Goal: Information Seeking & Learning: Learn about a topic

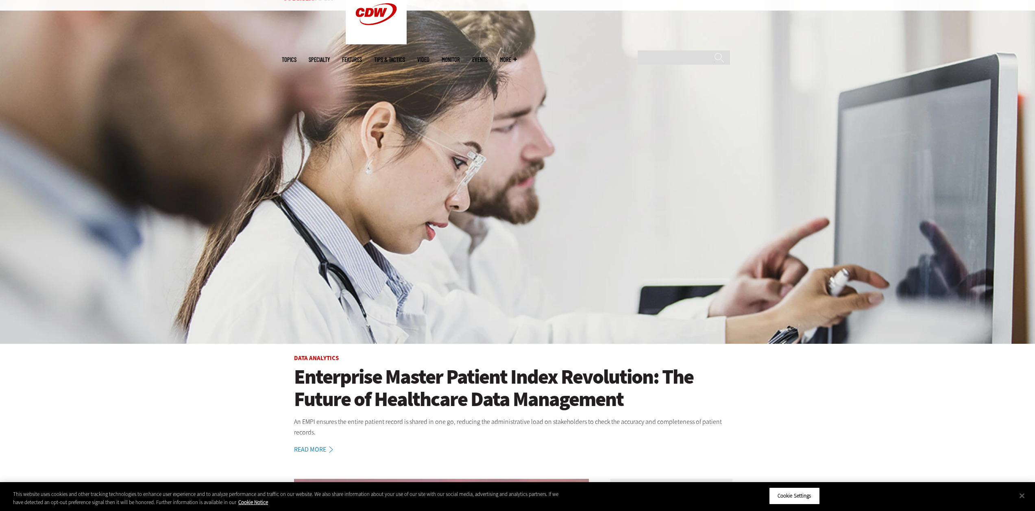
scroll to position [244, 0]
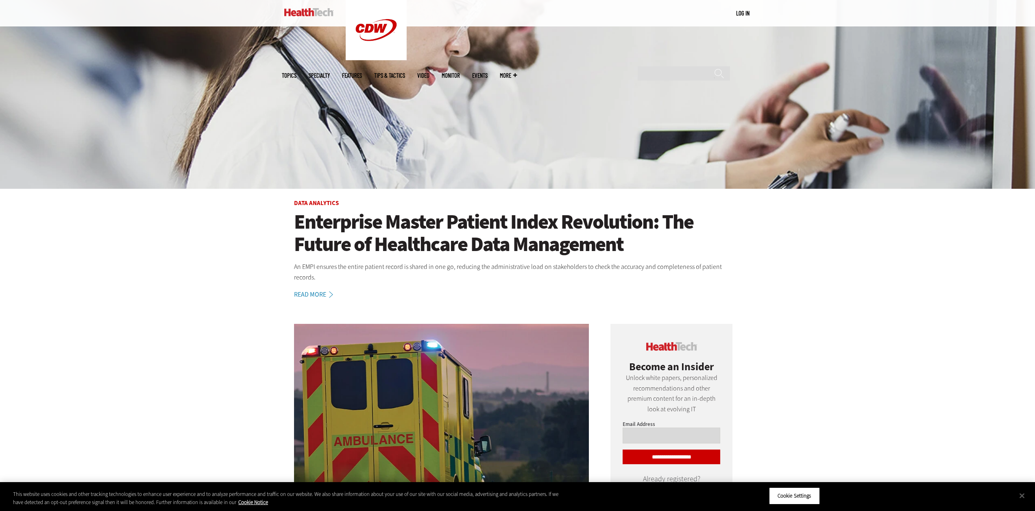
click at [687, 431] on input "Email Address" at bounding box center [672, 436] width 98 height 16
type input "**********"
click at [671, 450] on input "**********" at bounding box center [672, 456] width 98 height 15
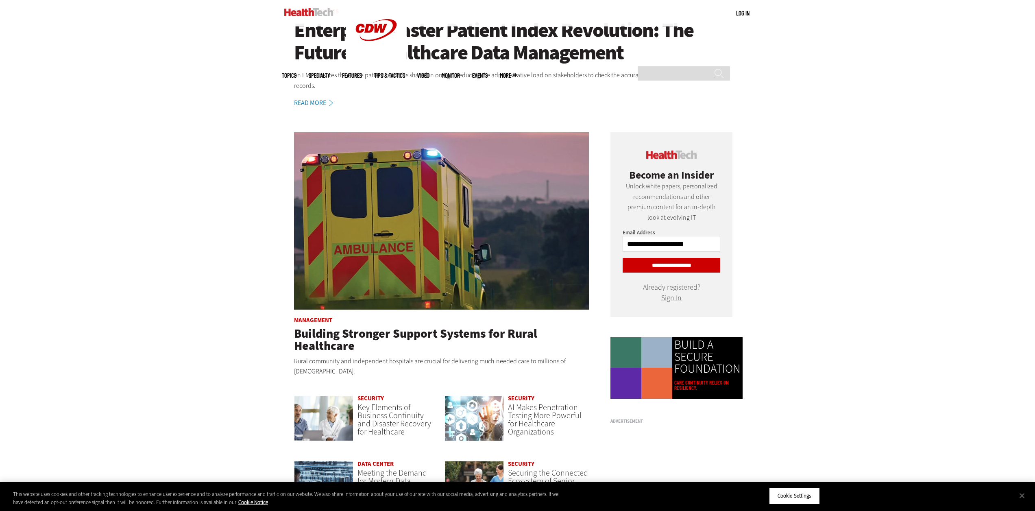
scroll to position [529, 0]
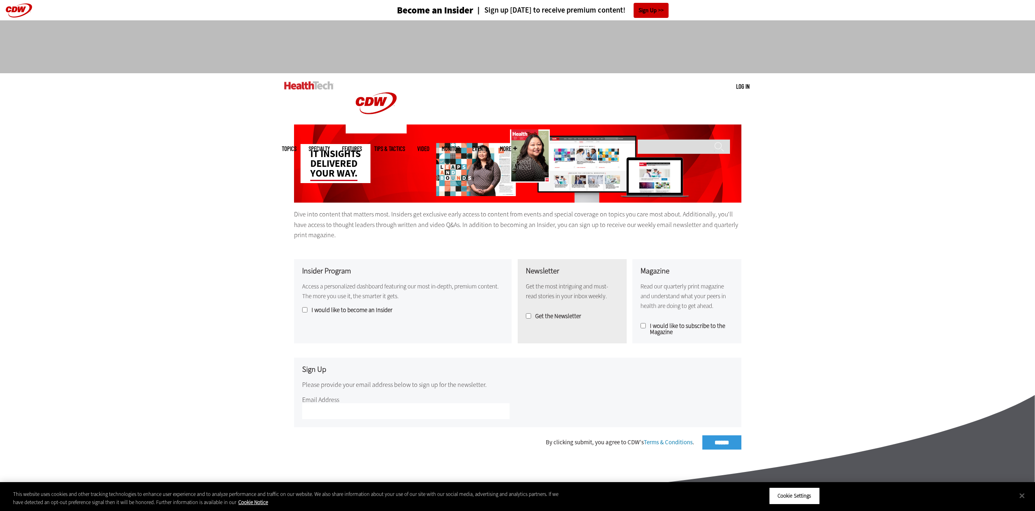
click at [327, 425] on fieldset "Sign Up Please provide your email address below to sign up for the newsletter. …" at bounding box center [517, 393] width 447 height 70
click at [330, 415] on input "Email Address" at bounding box center [405, 411] width 207 height 16
type input "**********"
click at [713, 439] on div "By clicking submit, you agree to CDW’s Terms & Conditions . ******" at bounding box center [517, 442] width 447 height 14
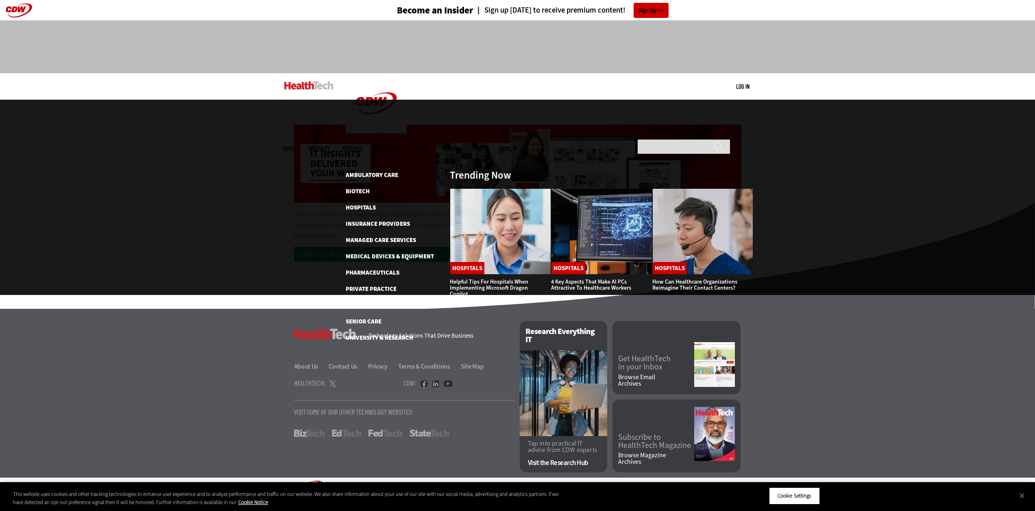
click at [362, 146] on link "Features" at bounding box center [352, 149] width 20 height 6
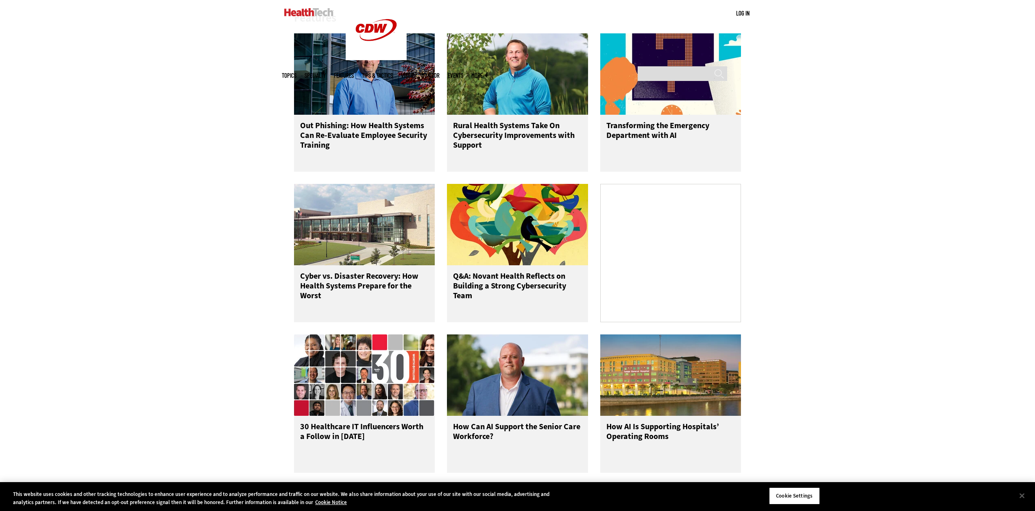
scroll to position [569, 0]
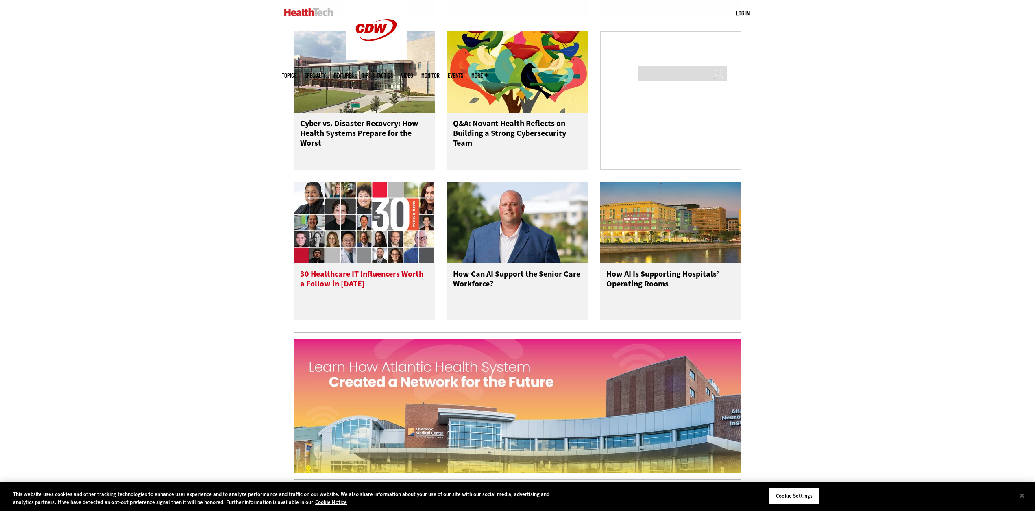
click at [353, 263] on img at bounding box center [364, 222] width 141 height 81
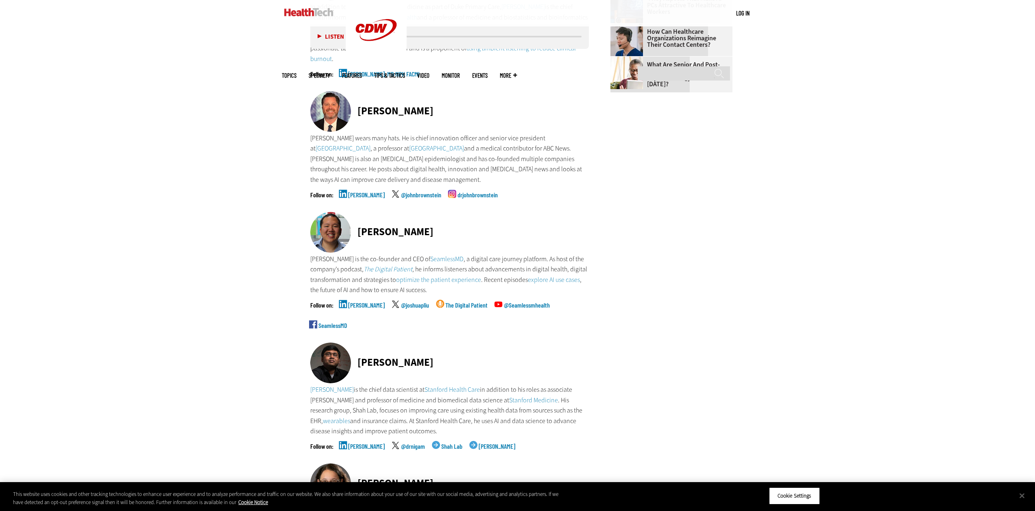
scroll to position [1302, 0]
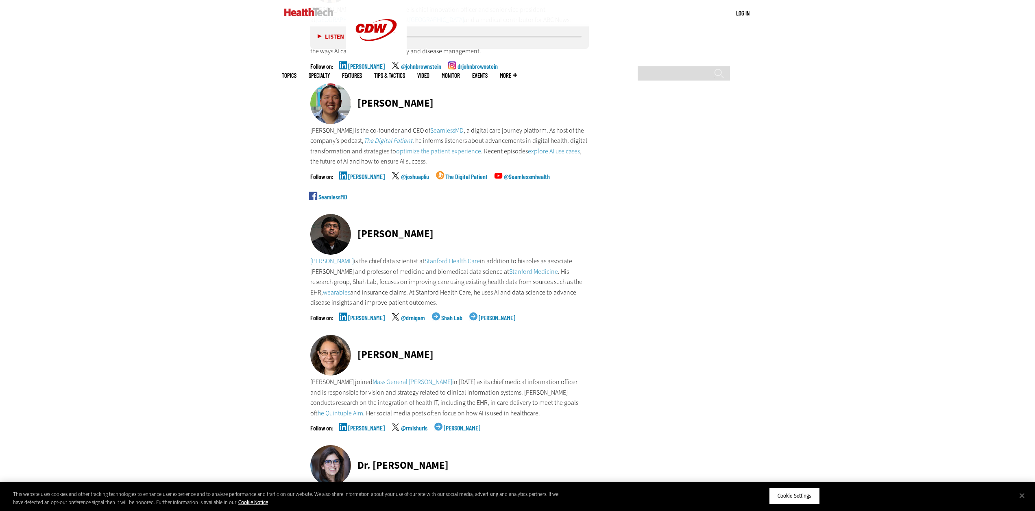
click at [463, 429] on link "Rebecca Mishuris" at bounding box center [462, 435] width 37 height 20
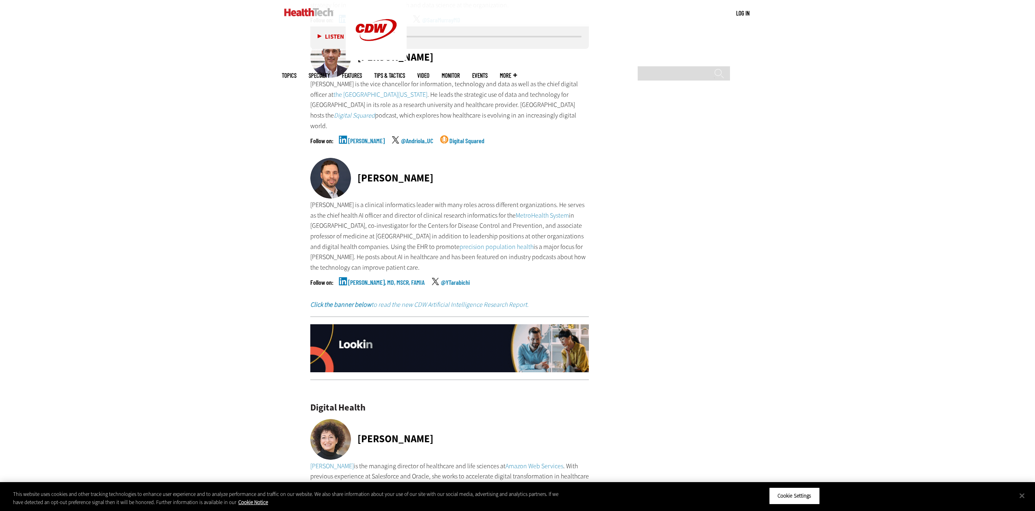
scroll to position [2074, 0]
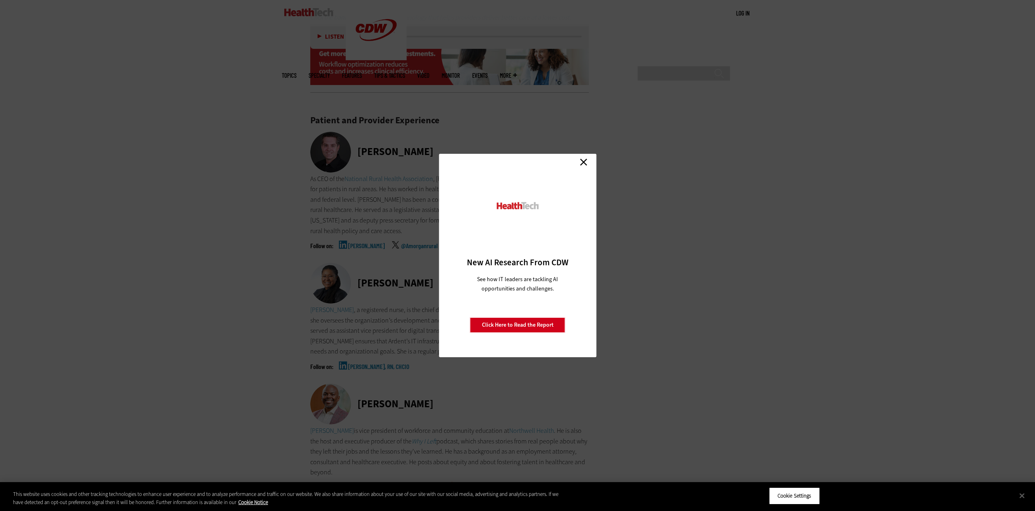
scroll to position [3783, 0]
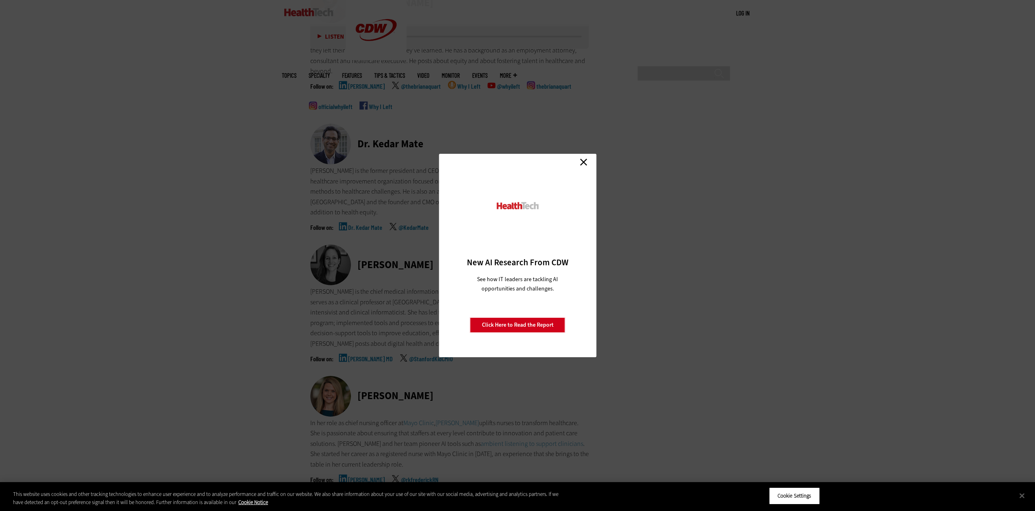
click at [584, 161] on link "Close" at bounding box center [584, 162] width 12 height 12
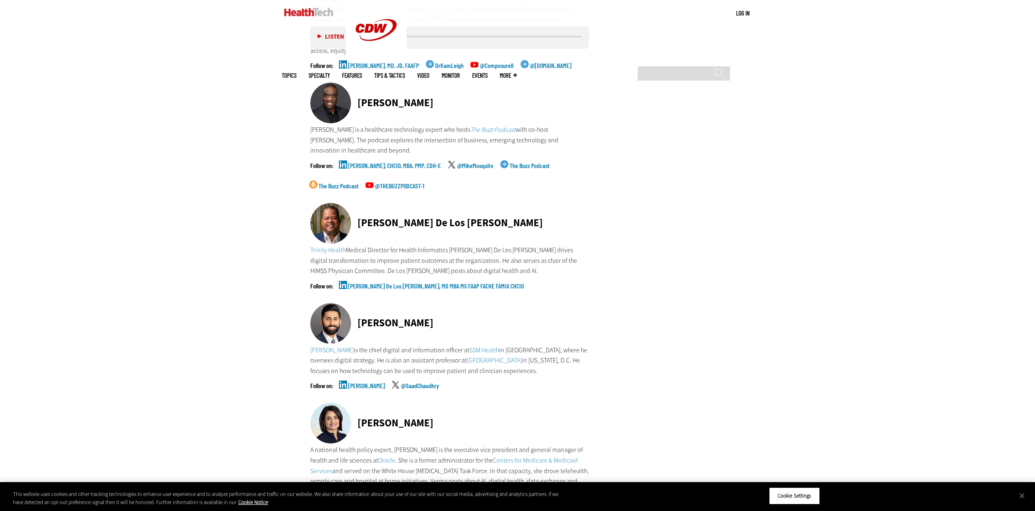
scroll to position [5061, 0]
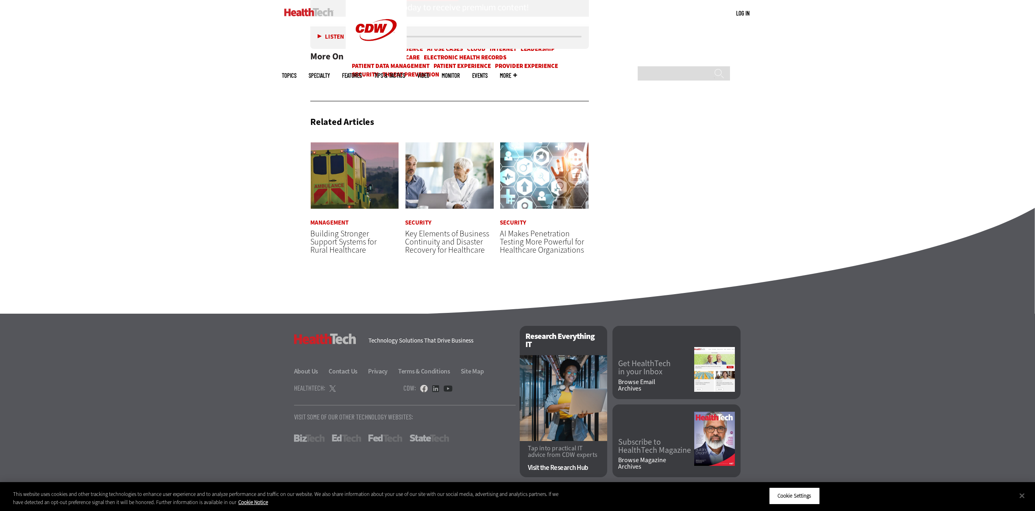
click at [424, 388] on link at bounding box center [424, 388] width 8 height 7
click at [434, 390] on link at bounding box center [435, 388] width 7 height 7
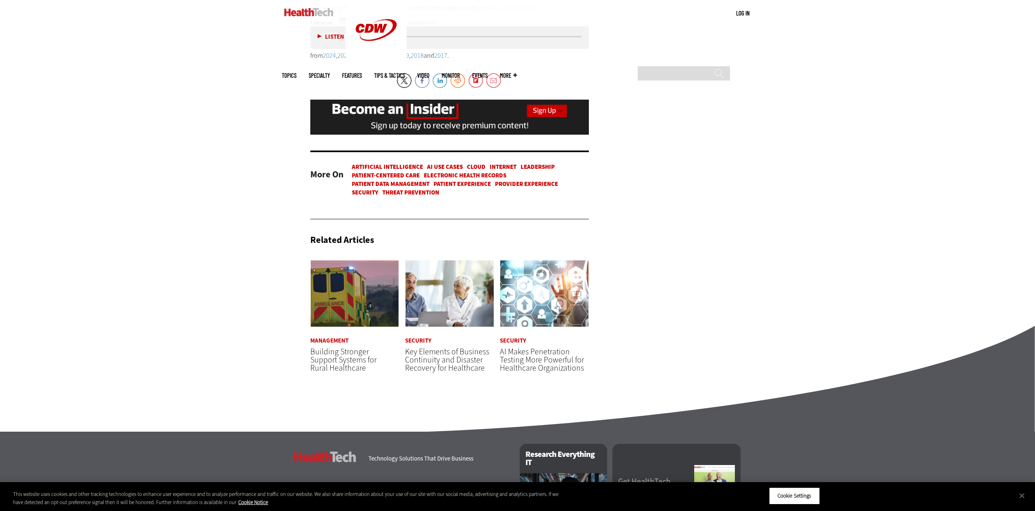
scroll to position [4899, 0]
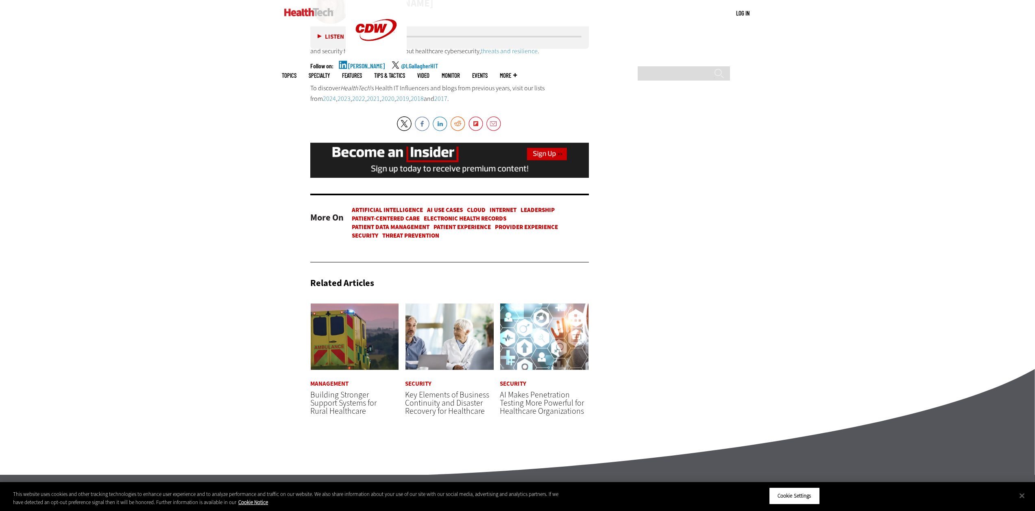
click at [440, 214] on link "Electronic Health Records" at bounding box center [465, 218] width 83 height 8
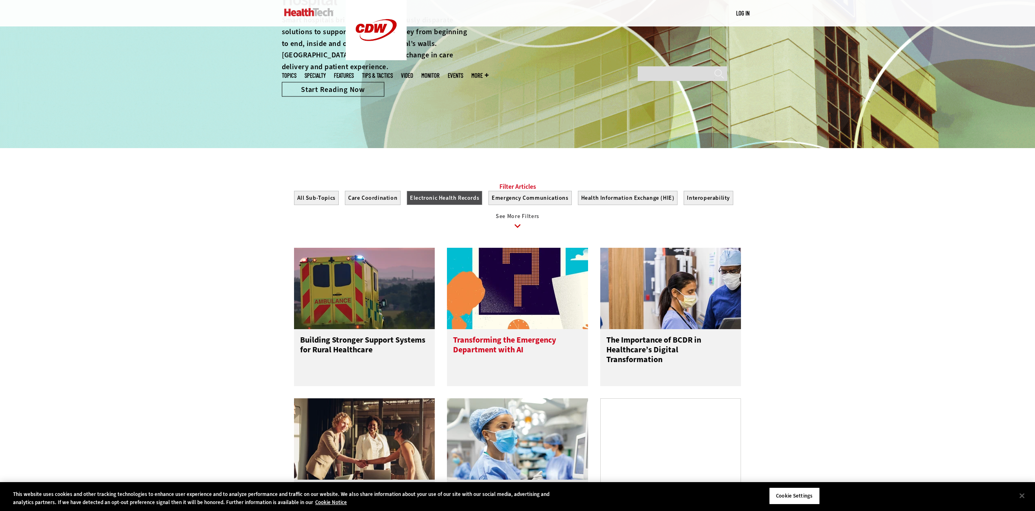
scroll to position [773, 0]
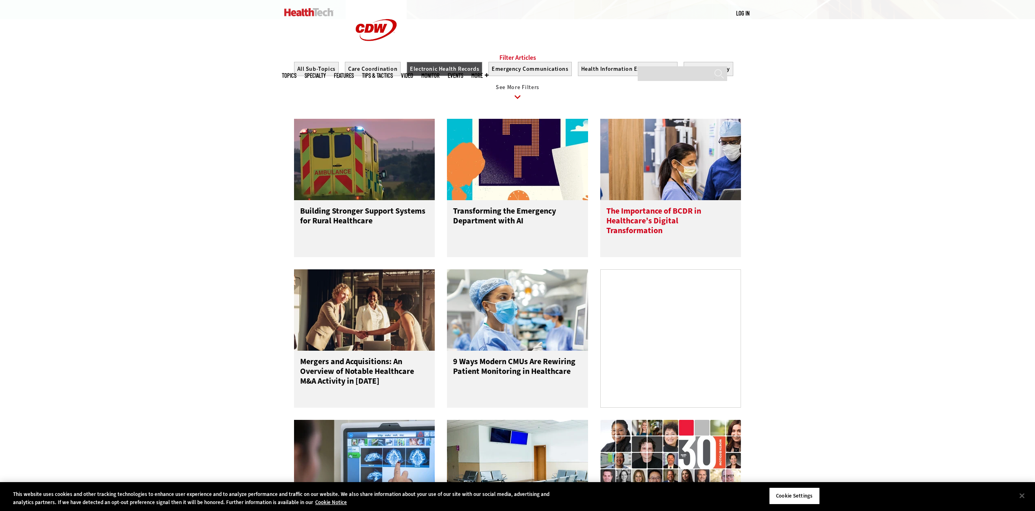
click at [656, 222] on h3 "The Importance of BCDR in Healthcare’s Digital Transformation" at bounding box center [670, 222] width 129 height 33
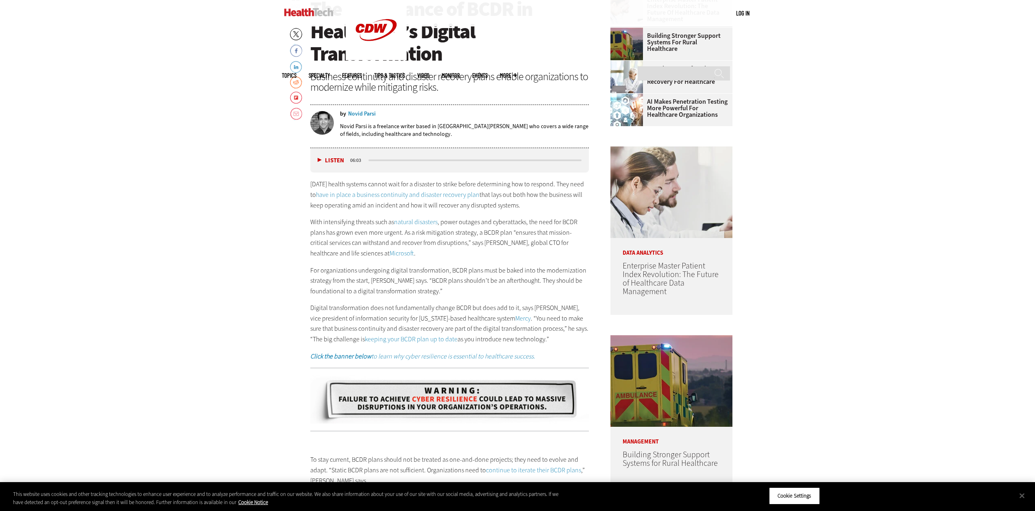
scroll to position [651, 0]
